Goal: Check status: Check status

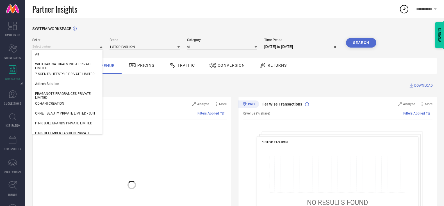
click at [69, 46] on input at bounding box center [67, 47] width 70 height 6
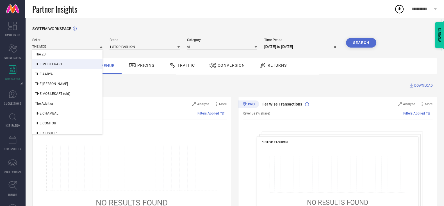
type input "THE MOB"
click at [51, 64] on span "THE MOBILEKART" at bounding box center [48, 64] width 27 height 4
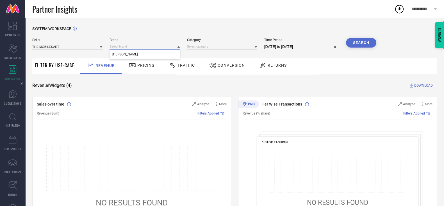
click at [134, 48] on input at bounding box center [145, 47] width 70 height 6
click at [135, 52] on div "[PERSON_NAME]" at bounding box center [145, 54] width 70 height 10
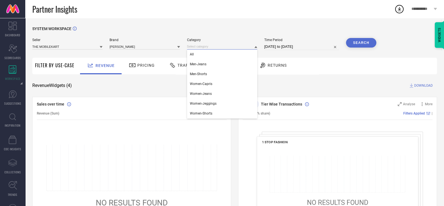
click at [199, 47] on input at bounding box center [222, 47] width 70 height 6
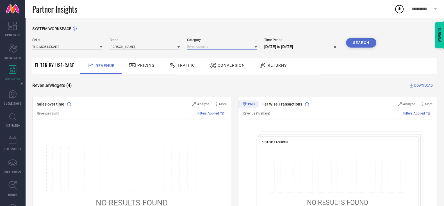
click at [199, 47] on input at bounding box center [222, 47] width 70 height 6
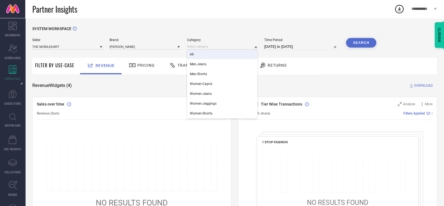
click at [200, 57] on div "All" at bounding box center [222, 54] width 70 height 10
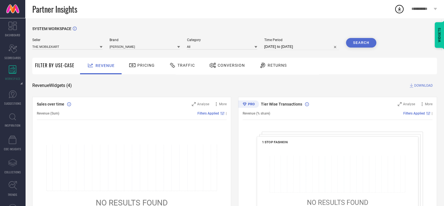
select select "8"
select select "2025"
select select "9"
select select "2025"
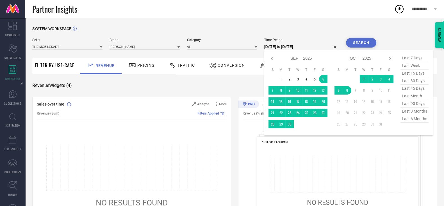
click at [311, 45] on input "[DATE] to [DATE]" at bounding box center [302, 46] width 75 height 7
click at [415, 81] on span "last 30 days" at bounding box center [415, 81] width 28 height 8
type input "[DATE] to [DATE]"
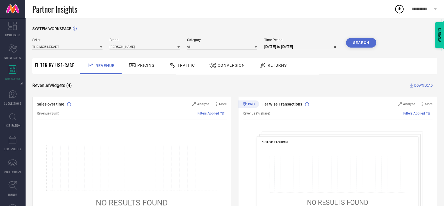
click at [362, 45] on button "Search" at bounding box center [361, 43] width 30 height 10
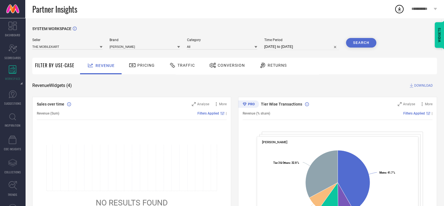
click at [142, 71] on div "Pricing" at bounding box center [142, 66] width 40 height 17
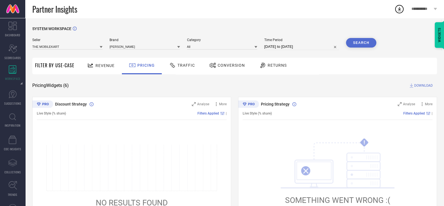
click at [225, 67] on span "Conversion" at bounding box center [231, 65] width 27 height 4
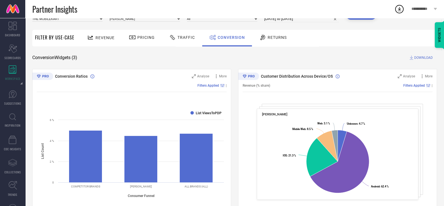
scroll to position [27, 0]
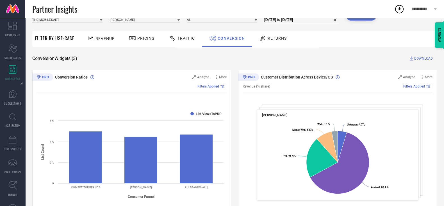
click at [273, 36] on span "Returns" at bounding box center [277, 38] width 19 height 4
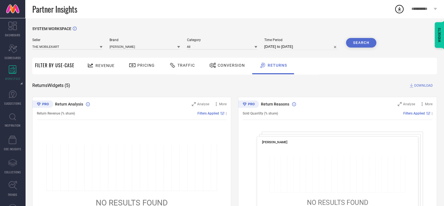
click at [227, 67] on span "Conversion" at bounding box center [231, 65] width 27 height 4
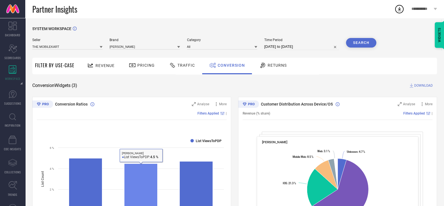
scroll to position [69, 0]
